Goal: Transaction & Acquisition: Book appointment/travel/reservation

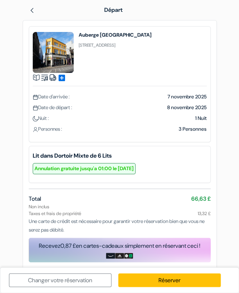
scroll to position [4, 0]
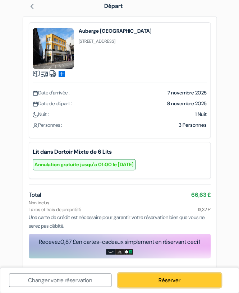
click at [187, 281] on link "Réserver" at bounding box center [169, 280] width 102 height 14
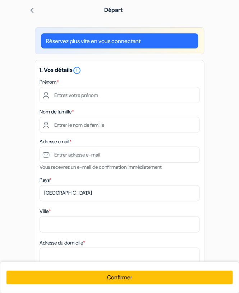
scroll to position [0, 0]
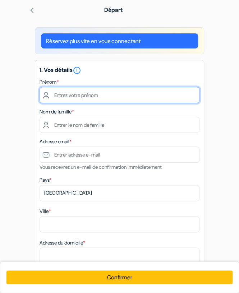
click at [81, 98] on input "text" at bounding box center [120, 95] width 160 height 16
type input "E"
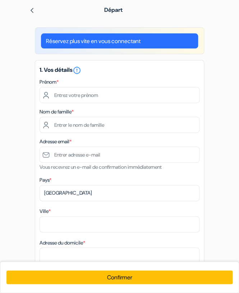
click at [31, 15] on div "Départ" at bounding box center [119, 10] width 203 height 20
click at [33, 11] on img at bounding box center [32, 11] width 6 height 6
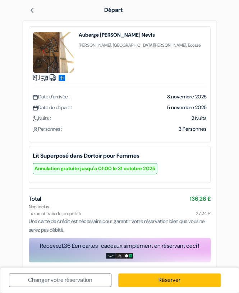
scroll to position [4, 0]
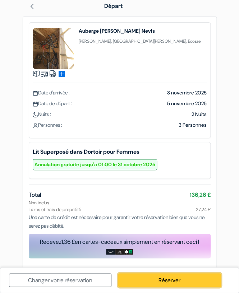
click at [142, 280] on link "Réserver" at bounding box center [169, 280] width 102 height 14
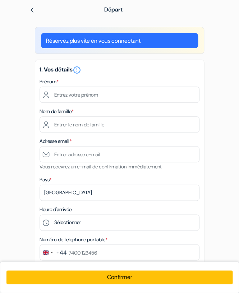
scroll to position [0, 0]
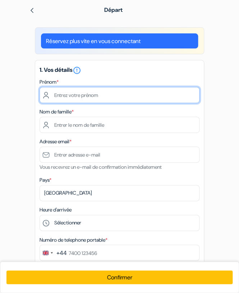
click at [93, 91] on input "text" at bounding box center [120, 95] width 160 height 16
type input "Jeanne"
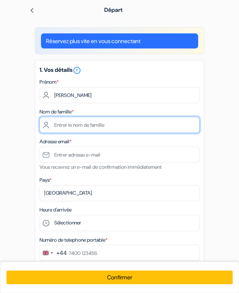
click at [87, 120] on input "text" at bounding box center [120, 125] width 160 height 16
type input "Thomas"
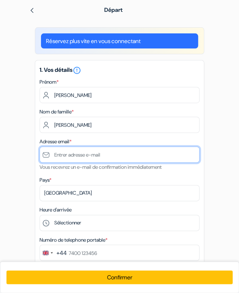
click at [64, 161] on input "text" at bounding box center [120, 155] width 160 height 16
type input "[EMAIL_ADDRESS][DOMAIN_NAME]"
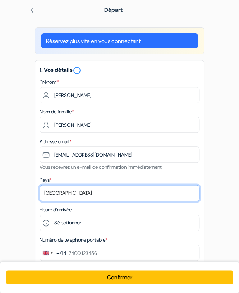
click at [40, 185] on select "Selectionner le pays Abkhazie Afghanistan Afrique du Sud Albanie Algérie Allema…" at bounding box center [120, 193] width 160 height 16
select select "fr"
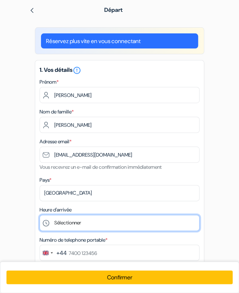
select select "15"
click option "15:00" at bounding box center [0, 0] width 0 height 0
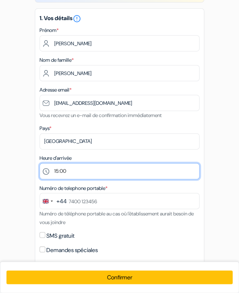
scroll to position [52, 0]
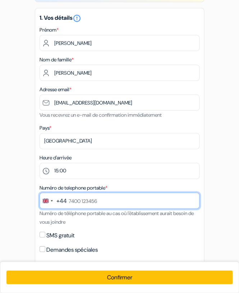
click at [79, 207] on input "text" at bounding box center [120, 201] width 160 height 16
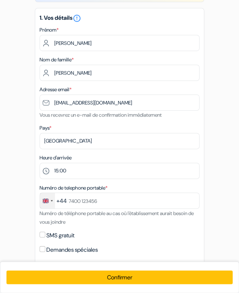
click at [53, 201] on div "Change country, selected United Kingdom (+44)" at bounding box center [47, 200] width 15 height 15
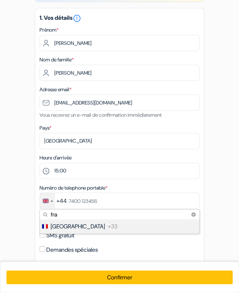
type input "fra"
click at [64, 226] on span "France" at bounding box center [78, 226] width 54 height 9
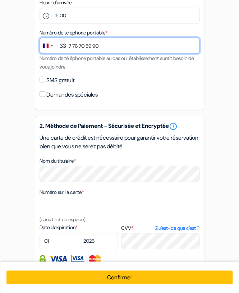
scroll to position [208, 0]
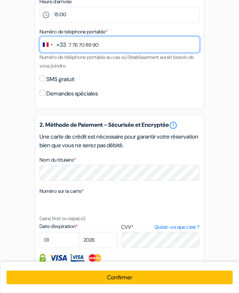
type input "7 76 70 89 90"
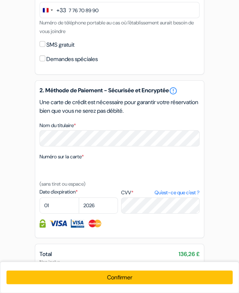
scroll to position [283, 0]
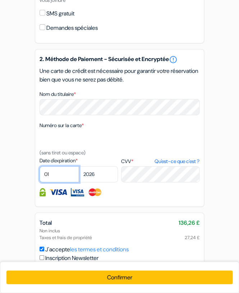
select select "09"
click option "09" at bounding box center [0, 0] width 0 height 0
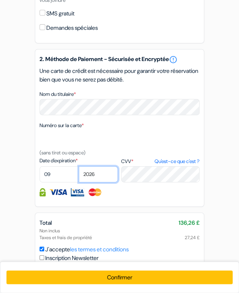
click at [79, 166] on select "2025 2026 2027 2028 2029 2030 2031 2032 2033 2034 2035 2036 2037 2038 2039 2040…" at bounding box center [99, 174] width 40 height 16
select select "2027"
click option "2027" at bounding box center [0, 0] width 0 height 0
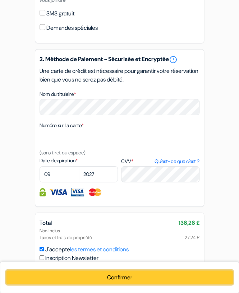
click at [83, 276] on button "Confirmer Loading..." at bounding box center [119, 278] width 226 height 14
